Goal: Task Accomplishment & Management: Manage account settings

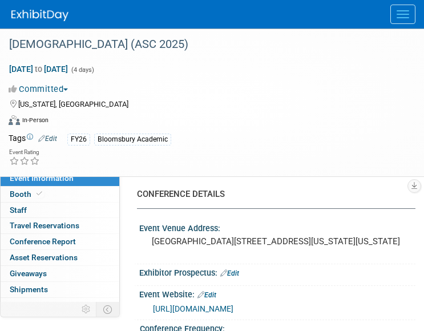
select select "Annual"
select select "Level 2"
select select "In-Person Booth"
select select "Criminology"
select select "Bloomsbury Academic"
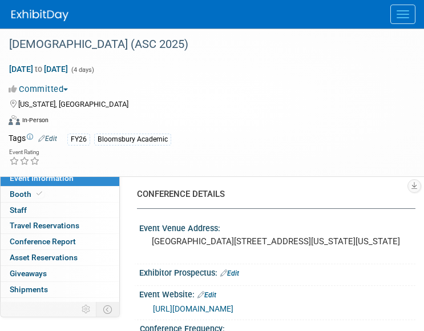
select select "[PERSON_NAME]"
select select "Networking/Commissioning"
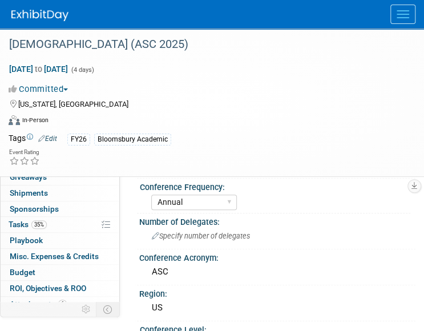
scroll to position [114, 0]
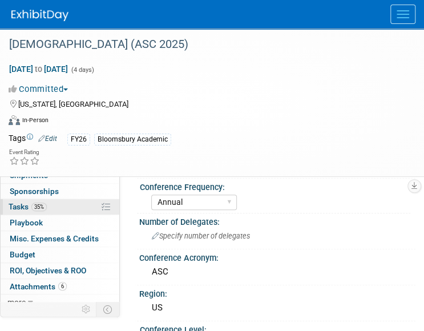
click at [61, 206] on link "35% Tasks 35%" at bounding box center [60, 206] width 119 height 15
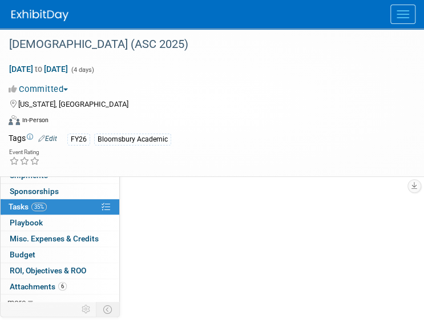
scroll to position [0, 0]
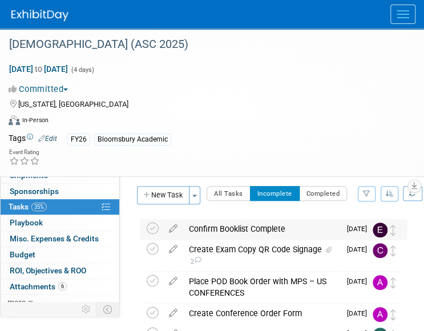
click at [326, 228] on div "Confirm Booklist Complete" at bounding box center [261, 228] width 157 height 19
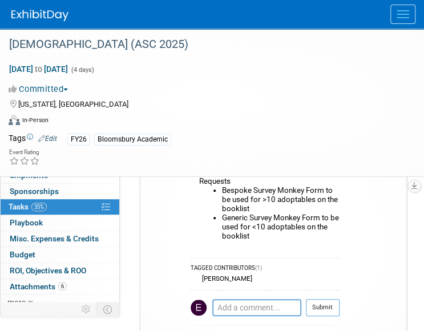
scroll to position [118, 0]
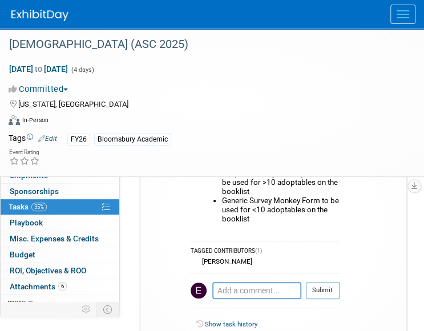
click at [243, 252] on div "TAGGED CONTRIBUTORS (1)" at bounding box center [265, 252] width 149 height 10
click at [244, 262] on div "[PERSON_NAME]" at bounding box center [225, 262] width 53 height 8
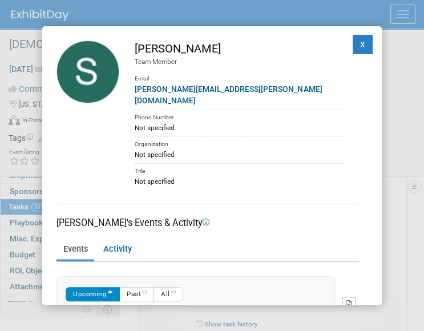
click at [398, 223] on div "[PERSON_NAME] Team Member Email [PERSON_NAME][EMAIL_ADDRESS][PERSON_NAME][DOMAI…" at bounding box center [212, 165] width 424 height 331
click at [357, 45] on button "X" at bounding box center [363, 44] width 21 height 19
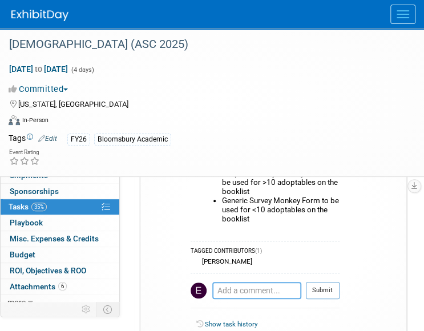
click at [250, 288] on textarea at bounding box center [256, 290] width 89 height 17
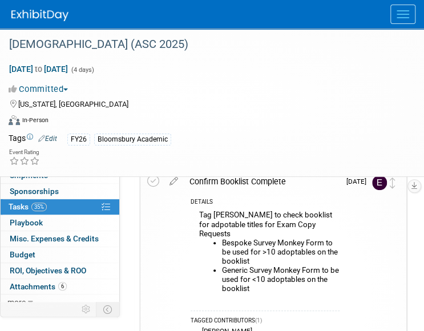
scroll to position [49, 0]
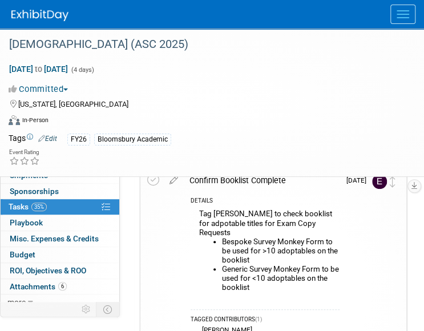
click at [297, 144] on div "FY26 Bloomsbury Academic" at bounding box center [234, 139] width 334 height 13
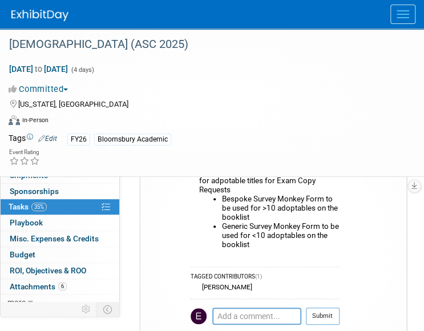
scroll to position [95, 0]
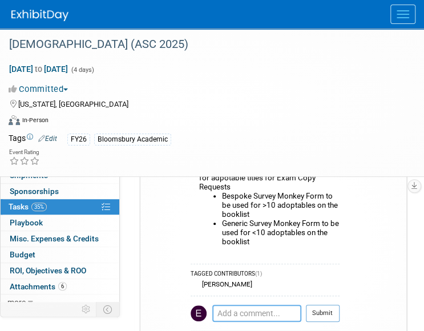
click at [249, 311] on textarea at bounding box center [256, 313] width 89 height 17
click at [191, 167] on div "[DEMOGRAPHIC_DATA] (ASC 2025) [DATE] to [DATE] (4 days) [DATE] to [DATE] Commit…" at bounding box center [212, 103] width 424 height 148
click at [99, 92] on div "Committed Committed Considering Not Going Conference Cancelled Conference Postp…" at bounding box center [205, 89] width 393 height 13
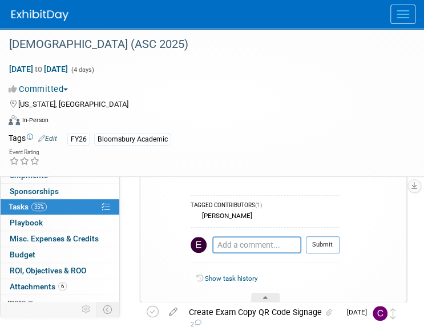
scroll to position [161, 0]
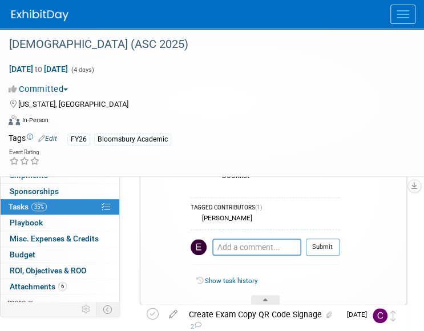
click at [175, 284] on td at bounding box center [174, 182] width 20 height 246
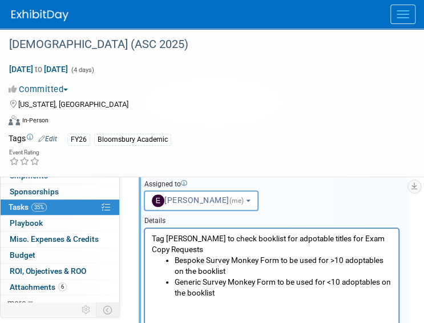
scroll to position [169, 0]
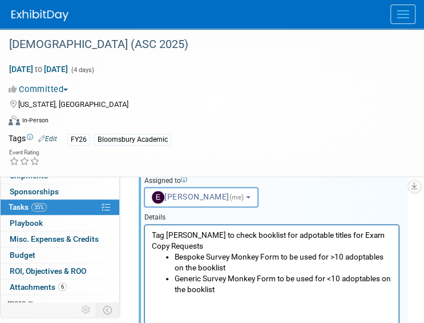
click at [238, 286] on li "Generic Survey Monkey Form to be used for <10 adoptables on the booklist" at bounding box center [284, 283] width 218 height 22
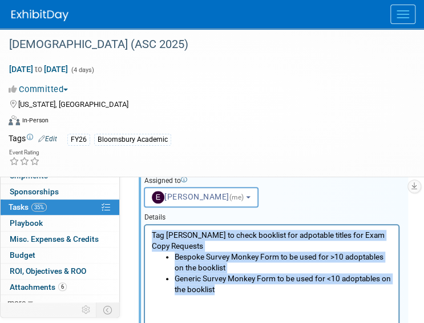
drag, startPoint x: 238, startPoint y: 286, endPoint x: 286, endPoint y: 449, distance: 169.8
click at [145, 225] on html "Tag [PERSON_NAME] to check booklist for adpotable titles for Exam Copy Requests…" at bounding box center [272, 259] width 254 height 70
copy body "Tag [PERSON_NAME] to check booklist for adpotable titles for Exam Copy Requests…"
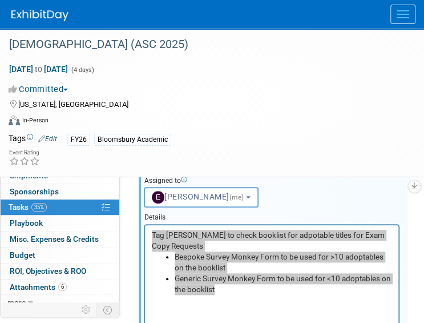
click at [371, 190] on div "Assigned to <img src="[URL][DOMAIN_NAME]" style="width: 22px; height: 22px; bor…" at bounding box center [271, 189] width 273 height 37
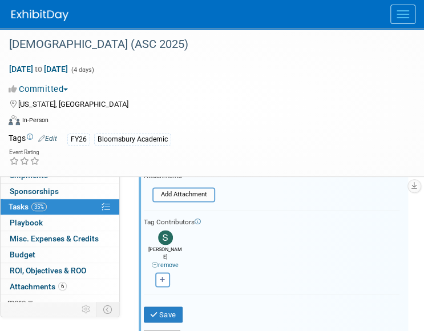
scroll to position [359, 0]
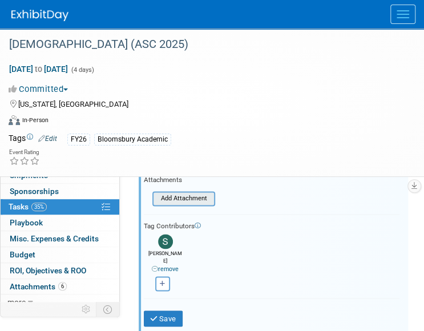
click at [194, 194] on input "file" at bounding box center [156, 198] width 116 height 13
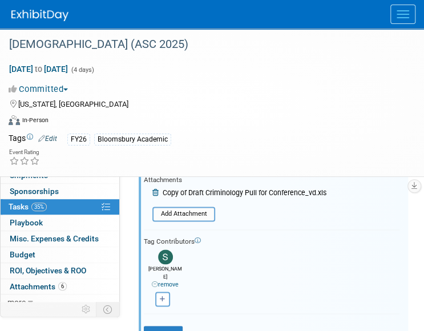
click at [161, 190] on icon at bounding box center [156, 193] width 9 height 7
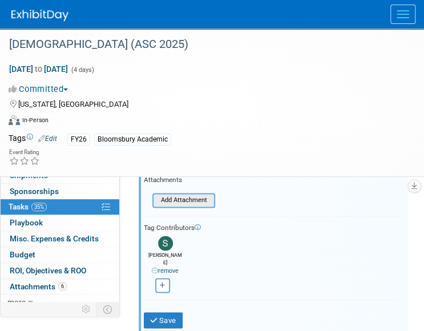
click at [200, 193] on div "Add Attachment" at bounding box center [183, 200] width 63 height 15
click at [202, 196] on input "file" at bounding box center [156, 200] width 116 height 13
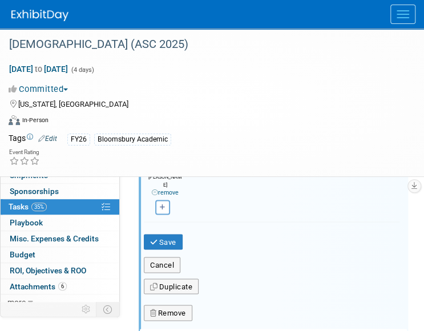
scroll to position [451, 0]
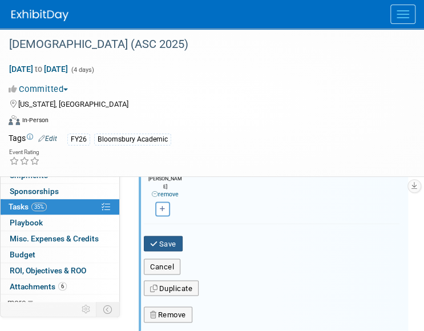
click at [174, 236] on button "Save" at bounding box center [163, 244] width 39 height 16
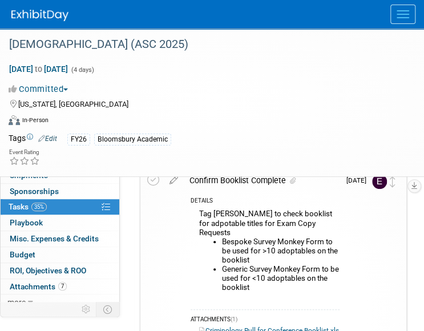
scroll to position [71, 0]
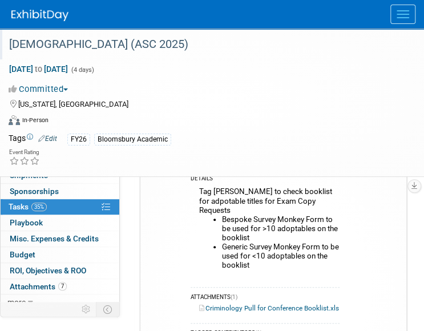
click at [91, 43] on div "[DEMOGRAPHIC_DATA] (ASC 2025)" at bounding box center [203, 44] width 396 height 21
